Goal: Information Seeking & Learning: Learn about a topic

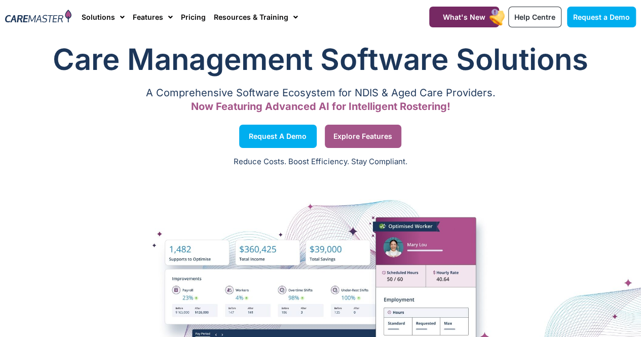
click at [386, 127] on link "Explore Features" at bounding box center [363, 136] width 77 height 23
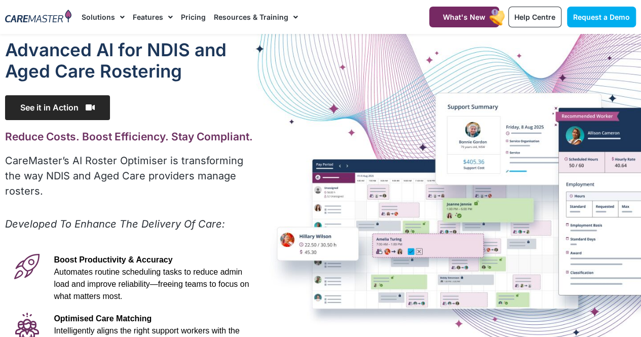
click at [77, 102] on span "See it in Action" at bounding box center [57, 107] width 105 height 25
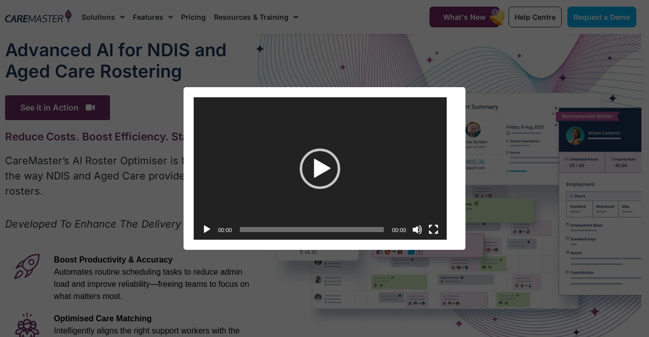
click at [544, 146] on div "Video Player https://caremaster.com.au/wp-content/uploads/2025/05/RO_screenshot…" at bounding box center [324, 168] width 641 height 163
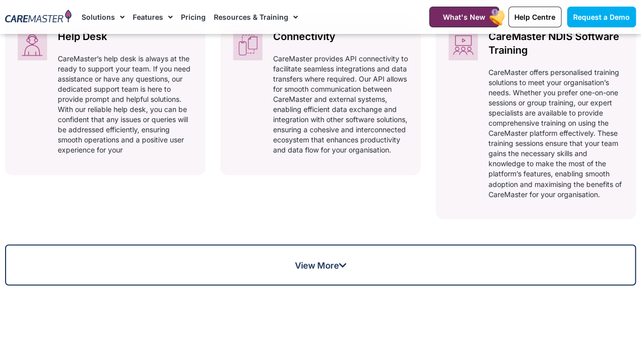
scroll to position [778, 0]
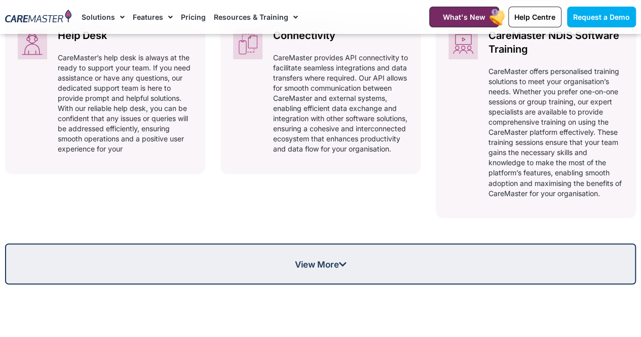
click at [337, 255] on link "View More" at bounding box center [320, 263] width 631 height 41
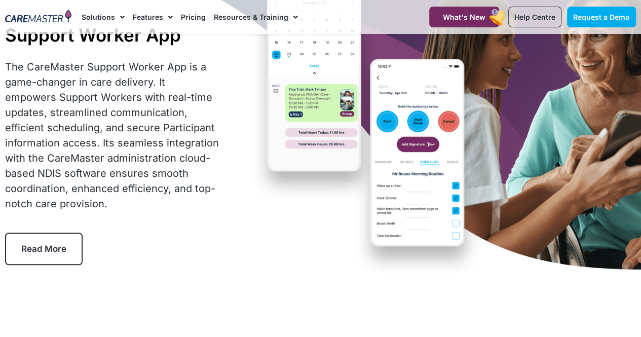
scroll to position [0, 0]
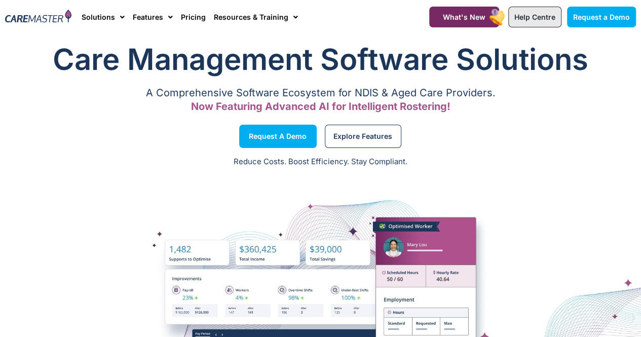
click at [538, 13] on span "Help Centre" at bounding box center [535, 17] width 41 height 9
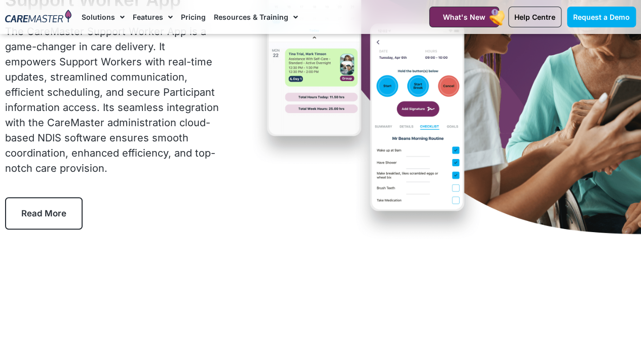
scroll to position [119, 0]
click at [57, 16] on img at bounding box center [38, 17] width 66 height 15
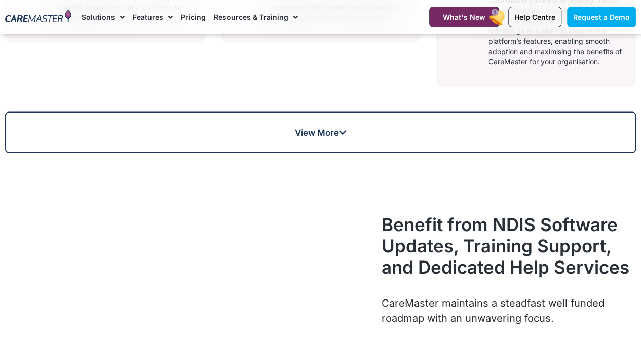
scroll to position [910, 0]
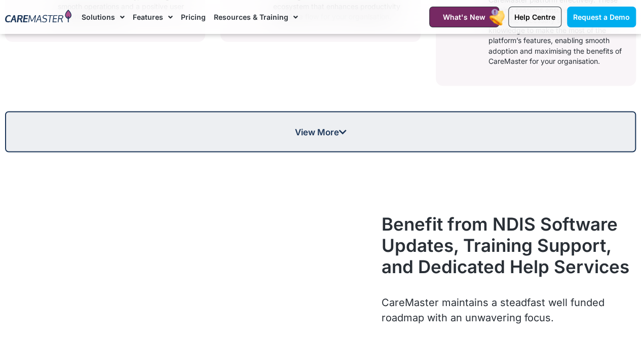
click at [358, 137] on link "View More" at bounding box center [320, 131] width 631 height 41
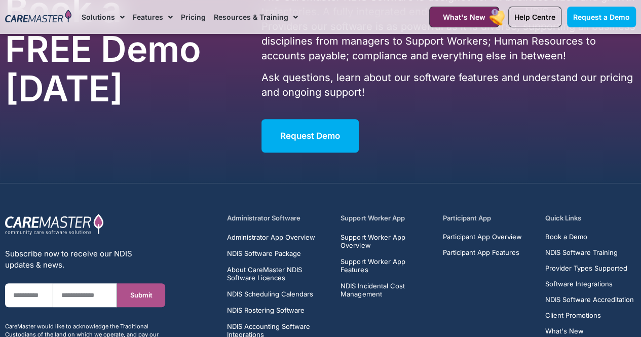
scroll to position [4080, 0]
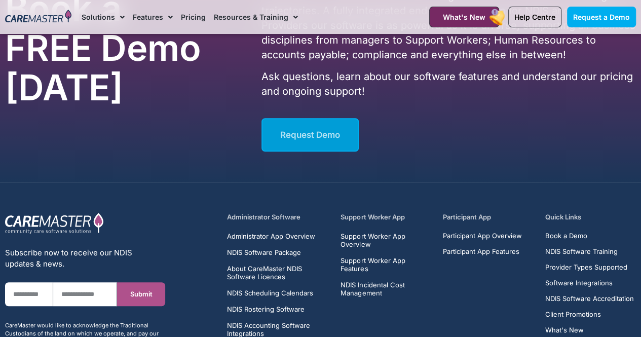
click at [358, 137] on link "Request Demo" at bounding box center [310, 134] width 97 height 33
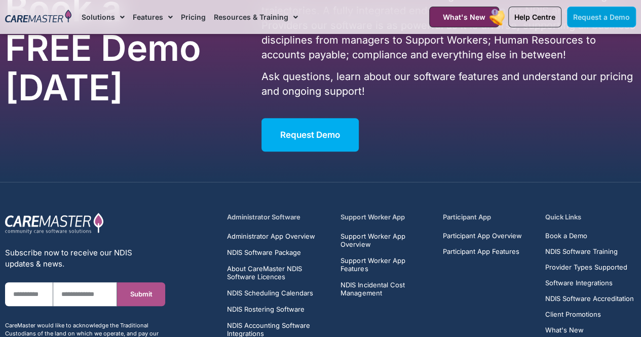
click at [584, 13] on span "Request a Demo" at bounding box center [601, 17] width 57 height 9
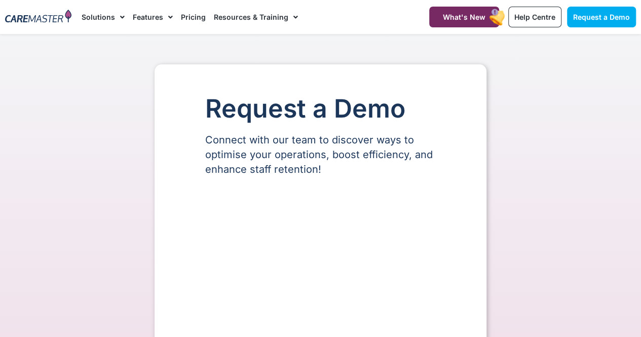
select select "**"
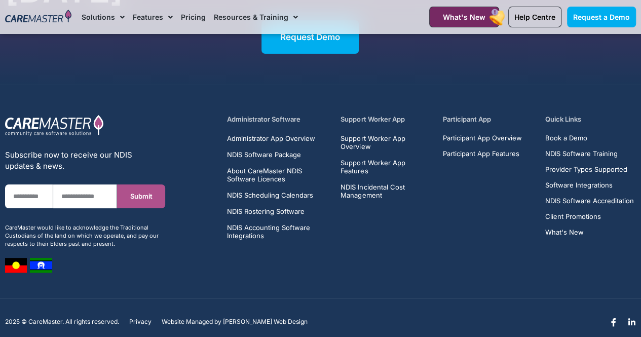
scroll to position [3802, 0]
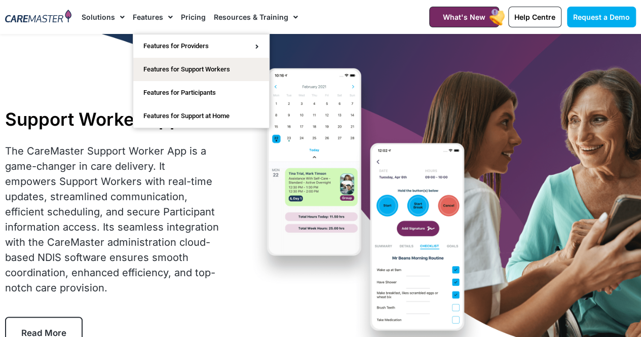
click at [159, 22] on link "Features" at bounding box center [153, 17] width 40 height 34
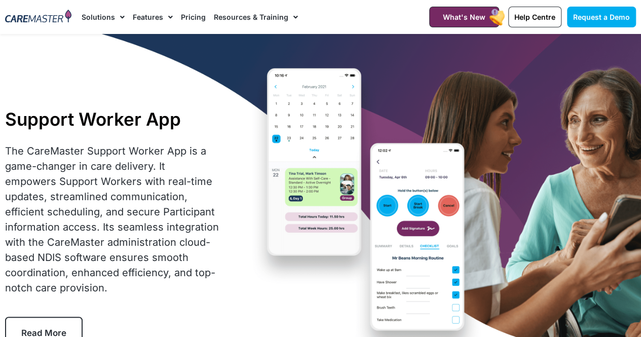
click at [197, 15] on link "Pricing" at bounding box center [193, 17] width 25 height 34
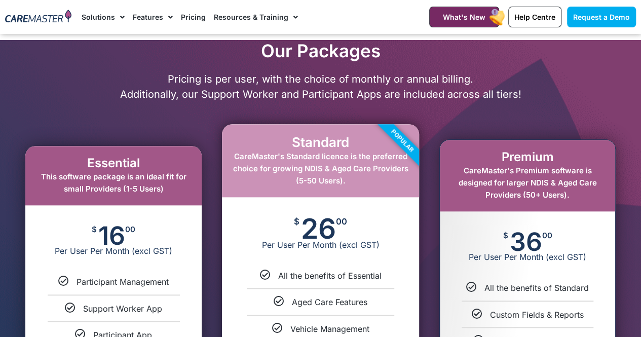
scroll to position [423, 0]
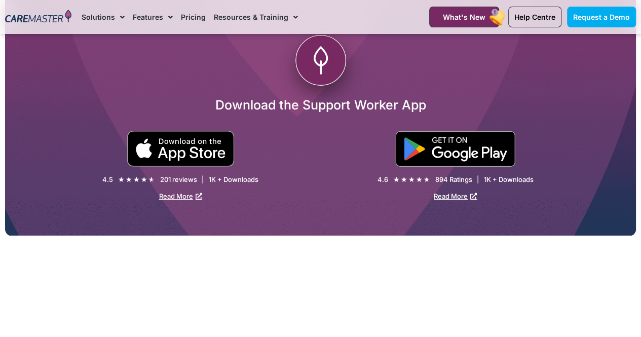
scroll to position [1852, 0]
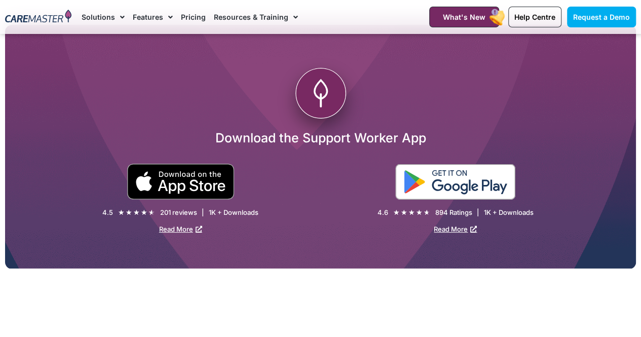
click at [458, 183] on div at bounding box center [479, 182] width 316 height 36
click at [458, 183] on img at bounding box center [455, 181] width 120 height 35
